Goal: Navigation & Orientation: Find specific page/section

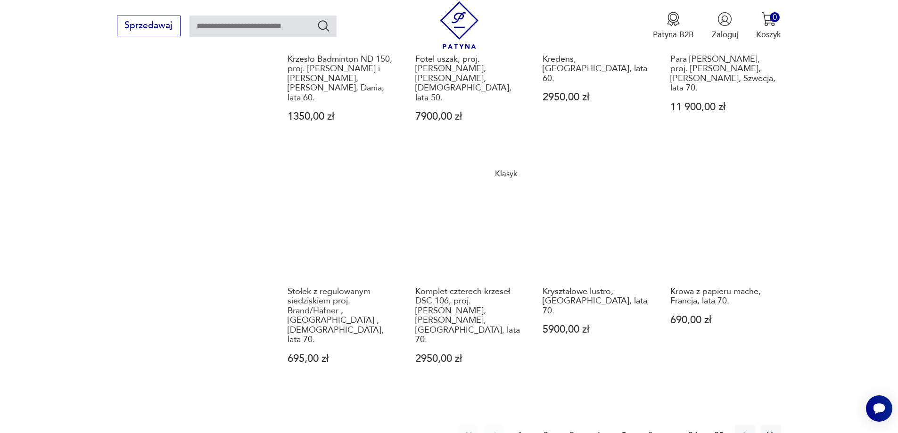
scroll to position [1002, 0]
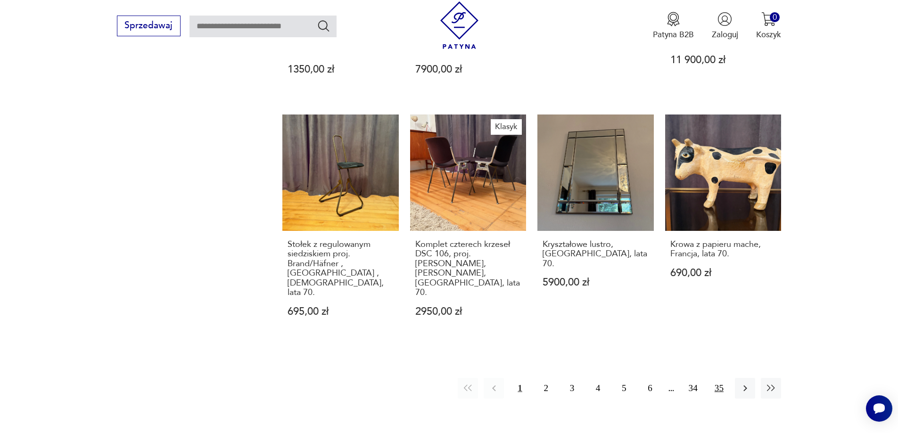
click at [721, 378] on button "35" at bounding box center [719, 388] width 20 height 20
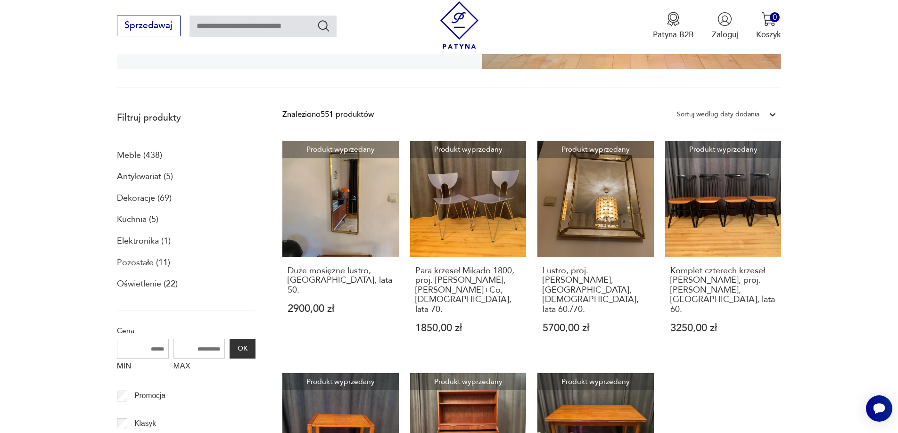
scroll to position [247, 0]
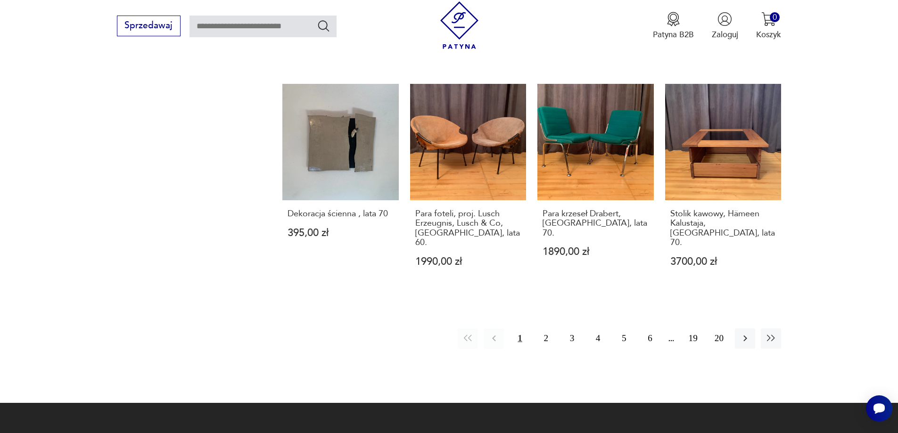
scroll to position [1045, 0]
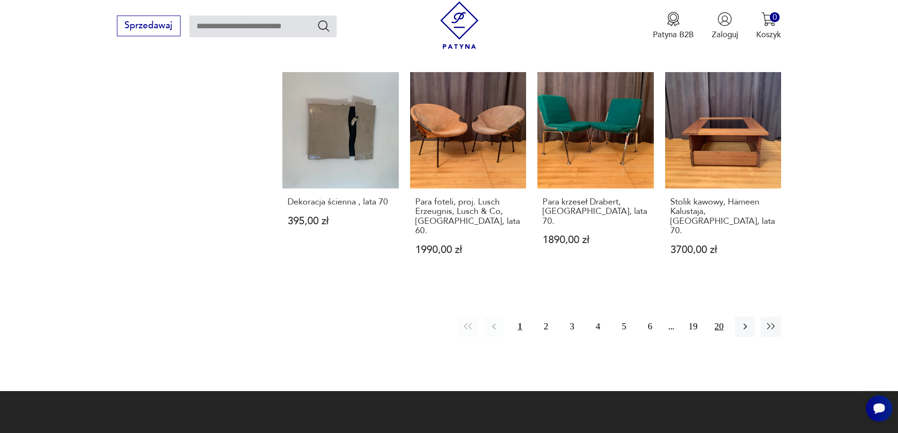
click at [718, 317] on button "20" at bounding box center [719, 327] width 20 height 20
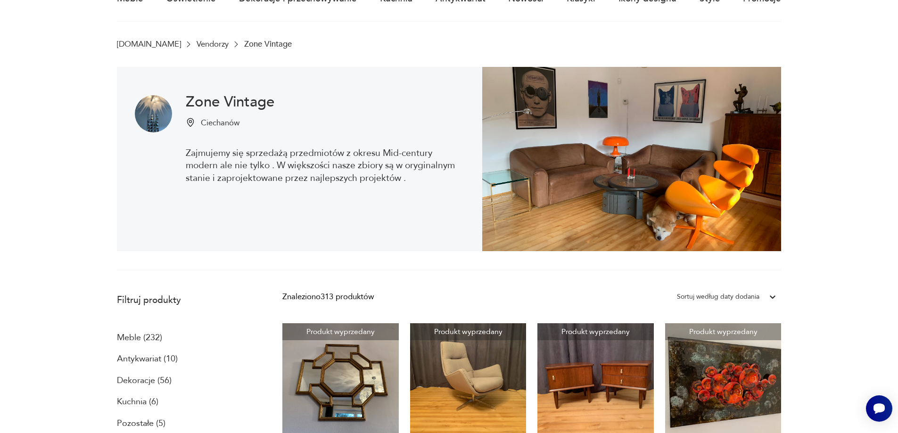
scroll to position [82, 0]
